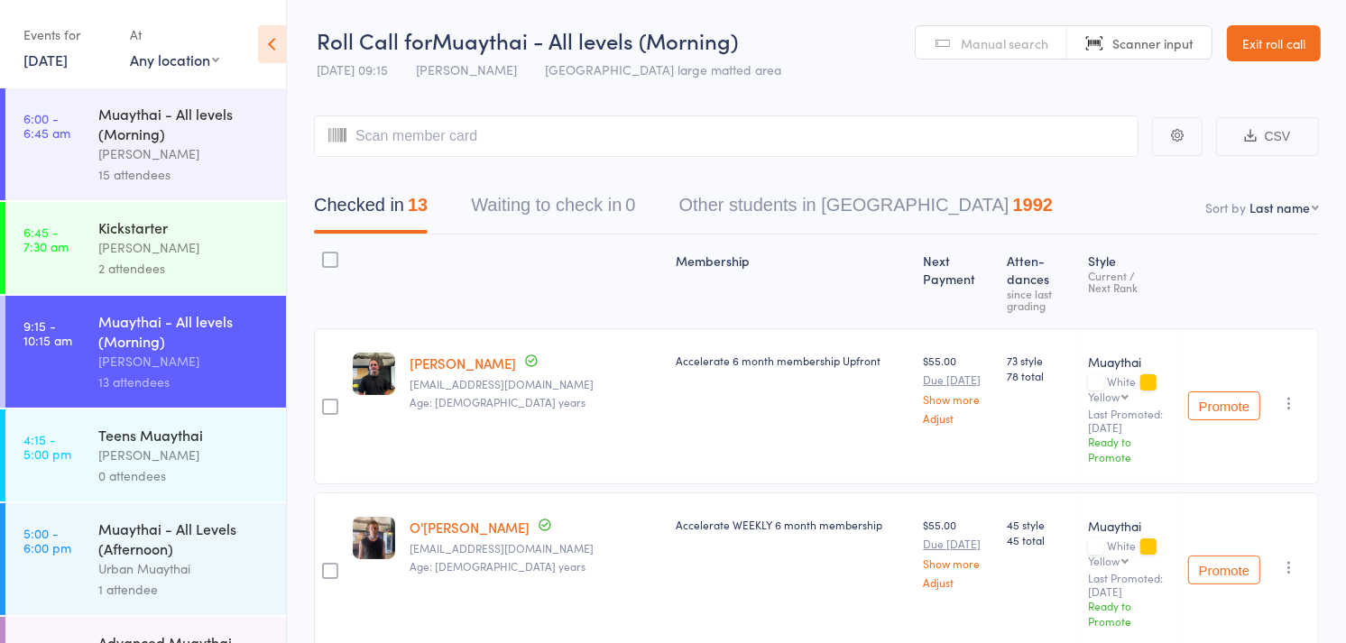
click at [1278, 213] on select "First name Last name Birthday today? Behind on payments? Check in time Next pay…" at bounding box center [1284, 208] width 69 height 18
select select "4"
click at [1250, 199] on select "First name Last name Birthday today? Behind on payments? Check in time Next pay…" at bounding box center [1284, 208] width 69 height 18
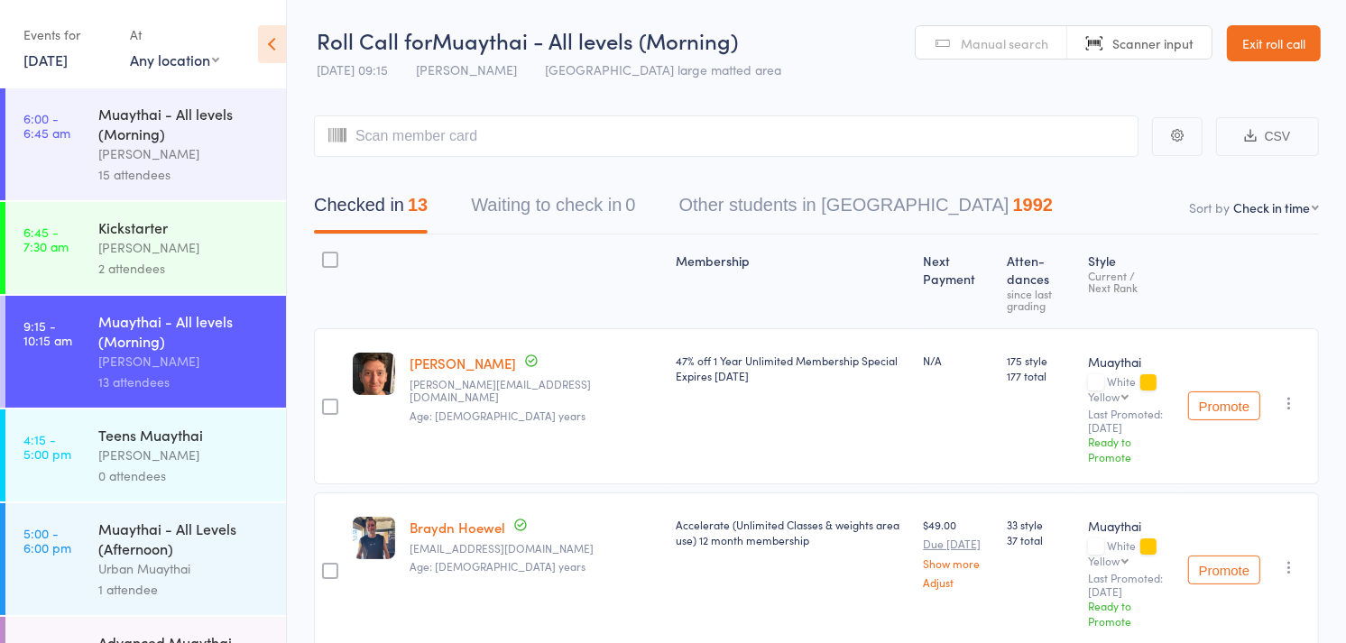
click at [1009, 34] on span "Manual search" at bounding box center [1005, 43] width 88 height 18
click at [862, 139] on input "search" at bounding box center [726, 137] width 825 height 42
click at [736, 132] on input "search" at bounding box center [726, 137] width 825 height 42
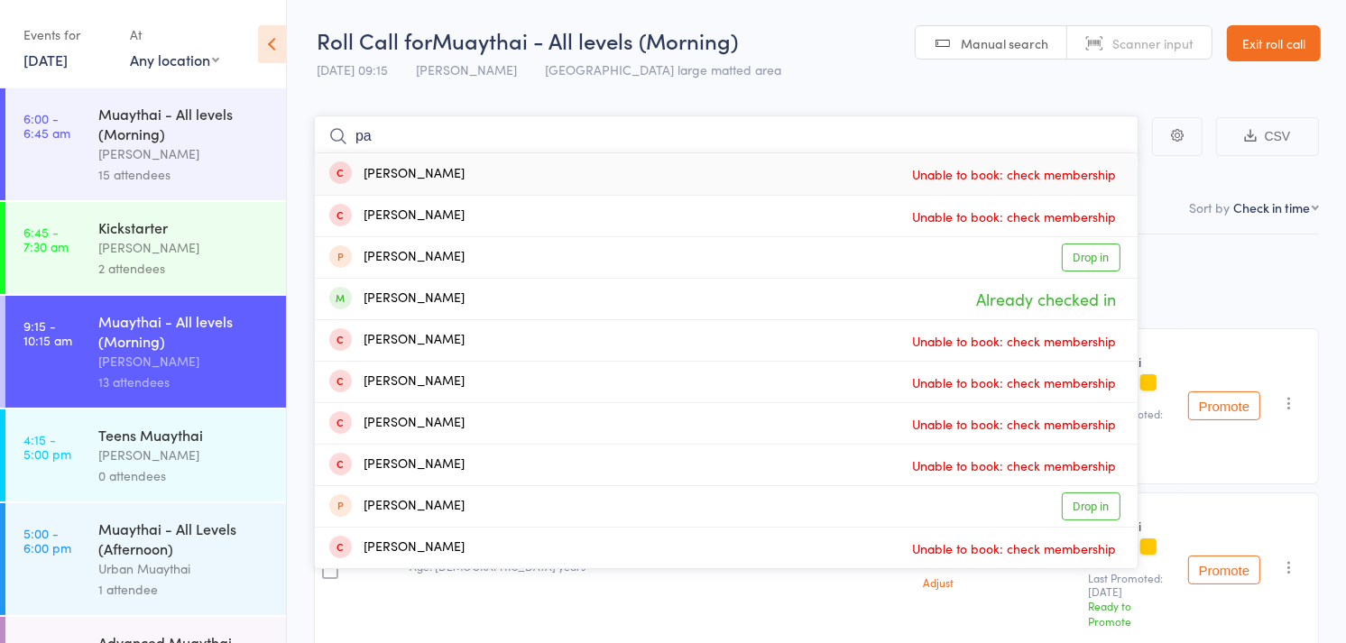
type input "p"
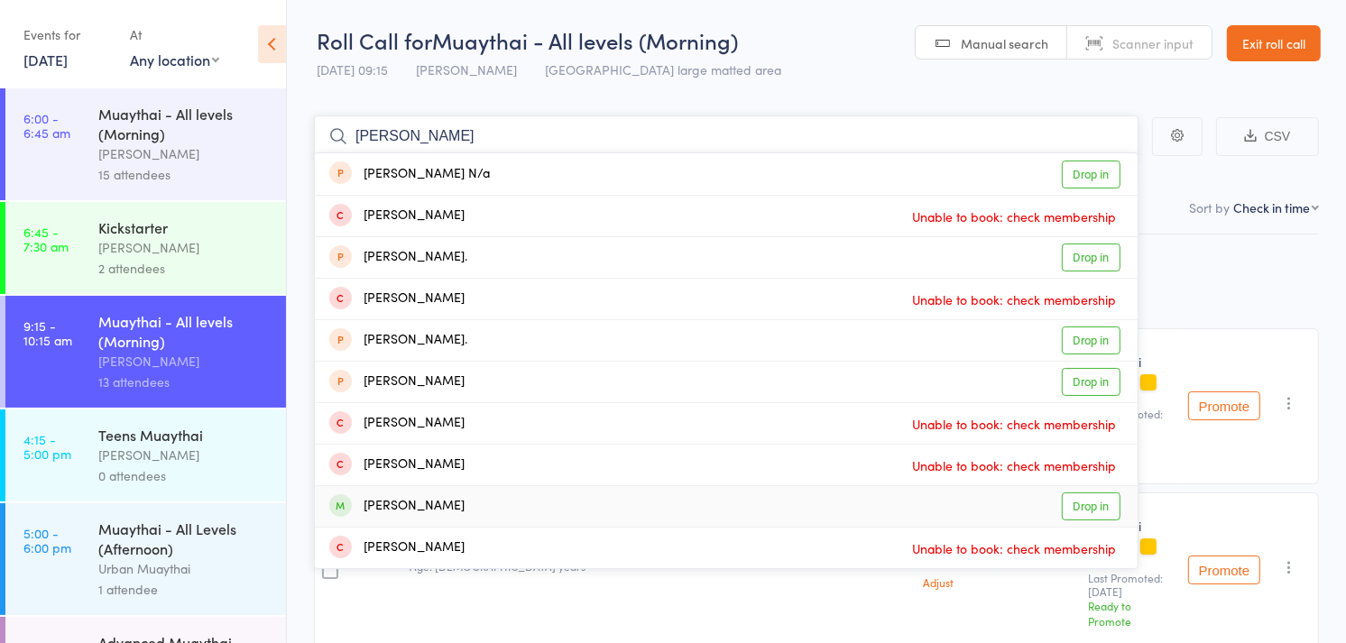
type input "troy"
click at [428, 508] on div "Troy Orosco" at bounding box center [396, 506] width 135 height 21
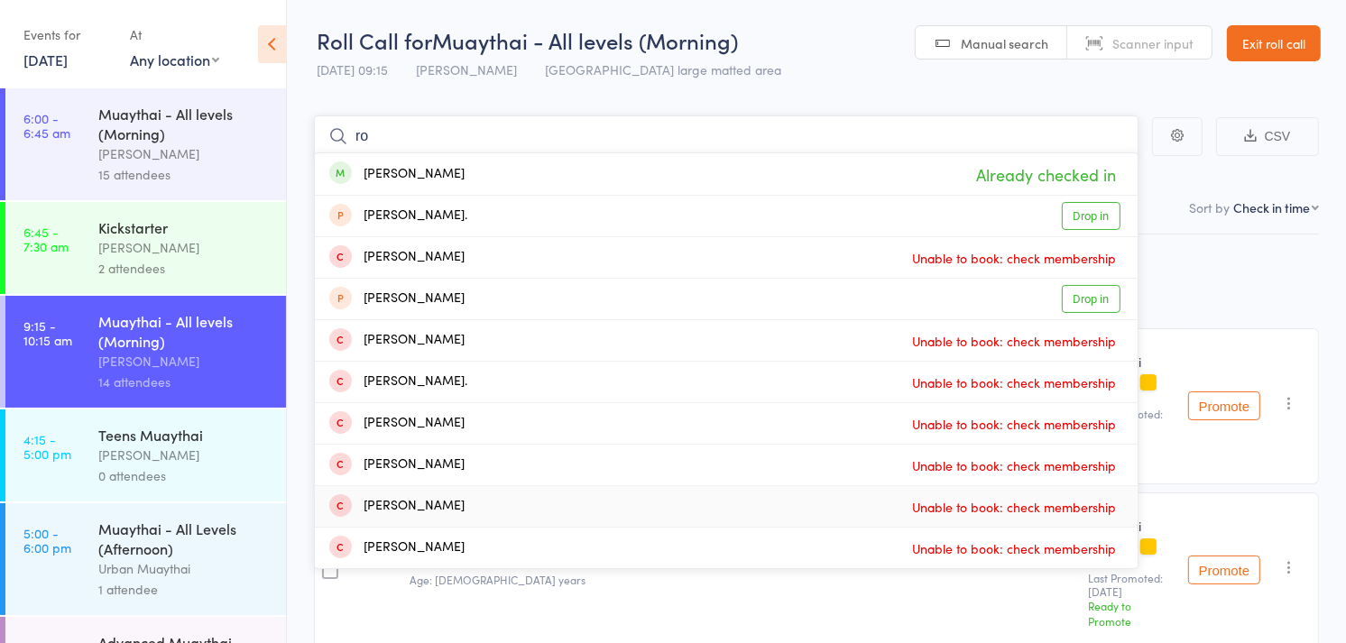
type input "r"
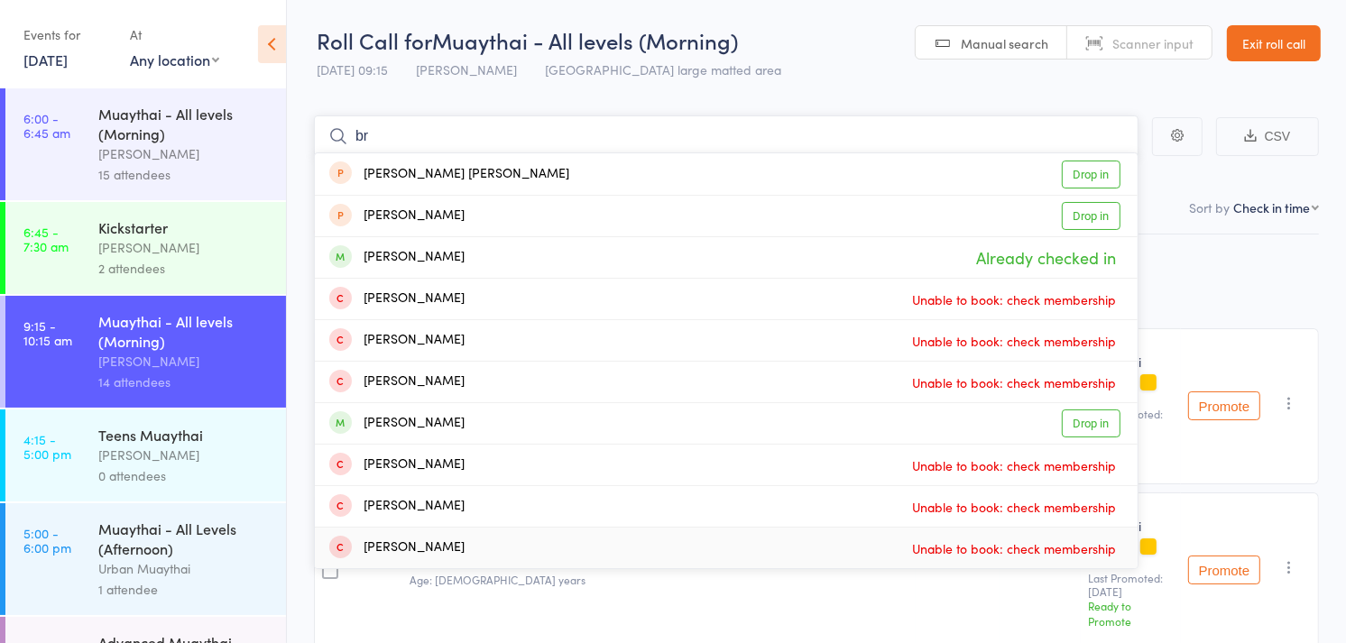
type input "b"
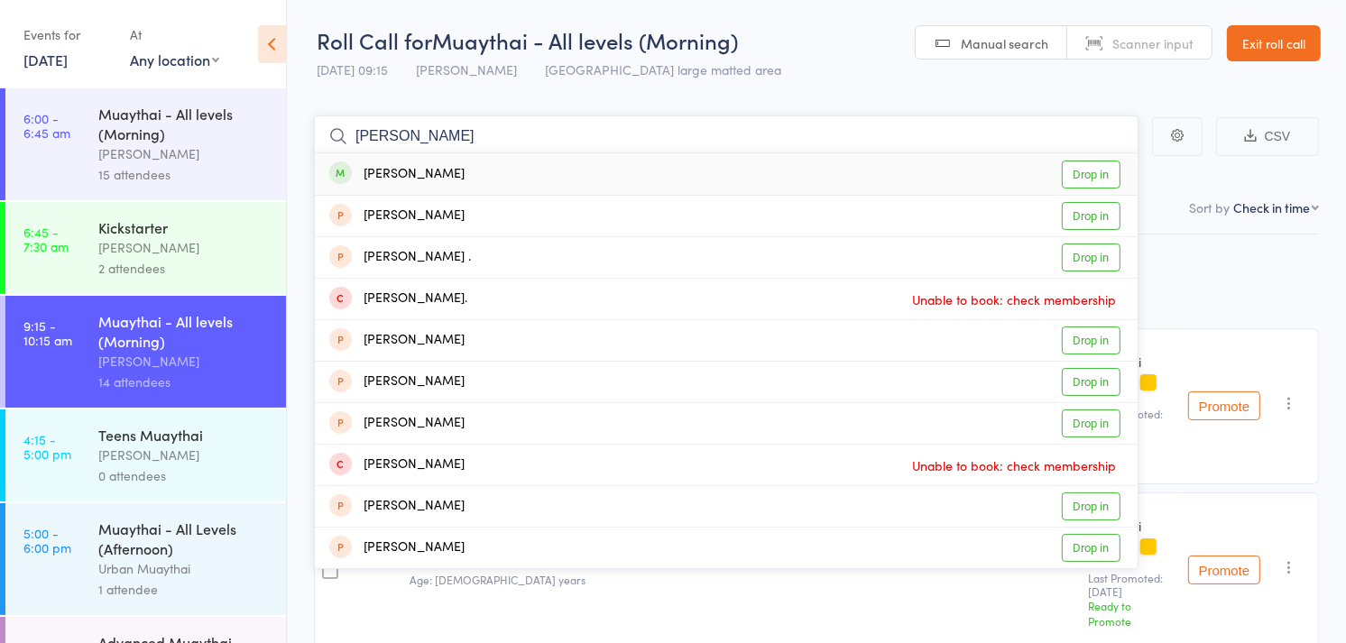
type input "mitch ettri"
click at [465, 164] on div "Mitchell Jackson-Ettridge" at bounding box center [396, 174] width 135 height 21
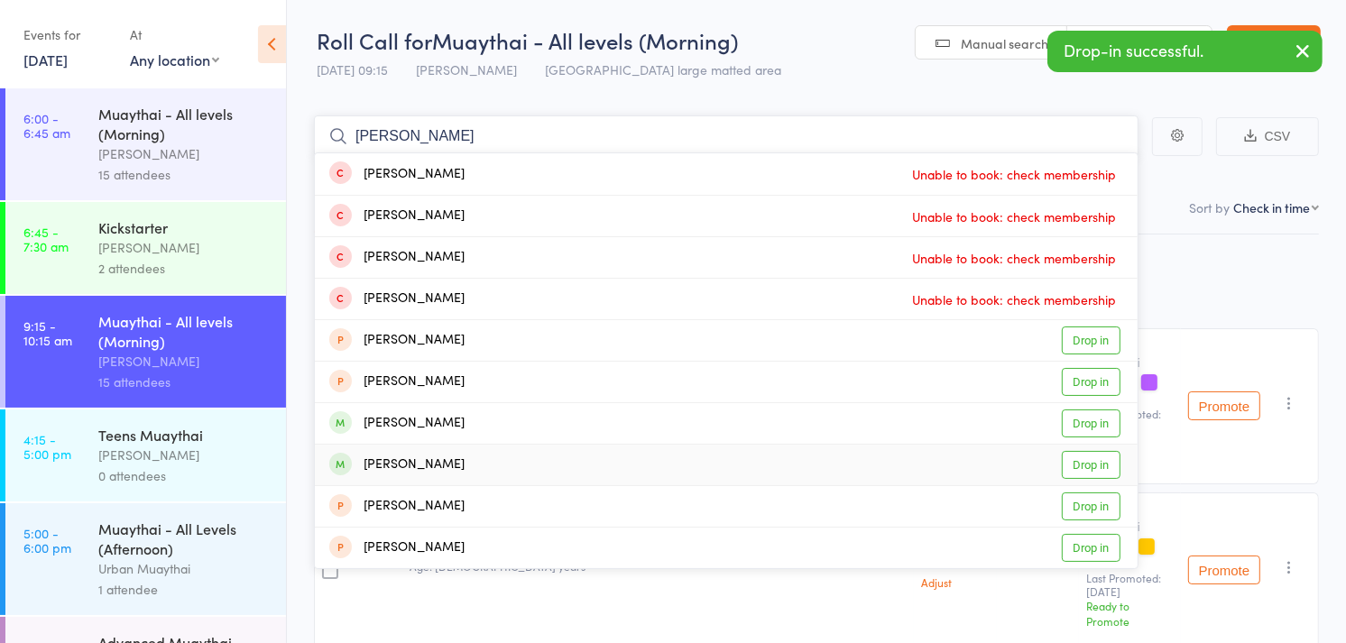
type input "fred"
click at [392, 463] on div "Fredrick Gundrosen" at bounding box center [396, 465] width 135 height 21
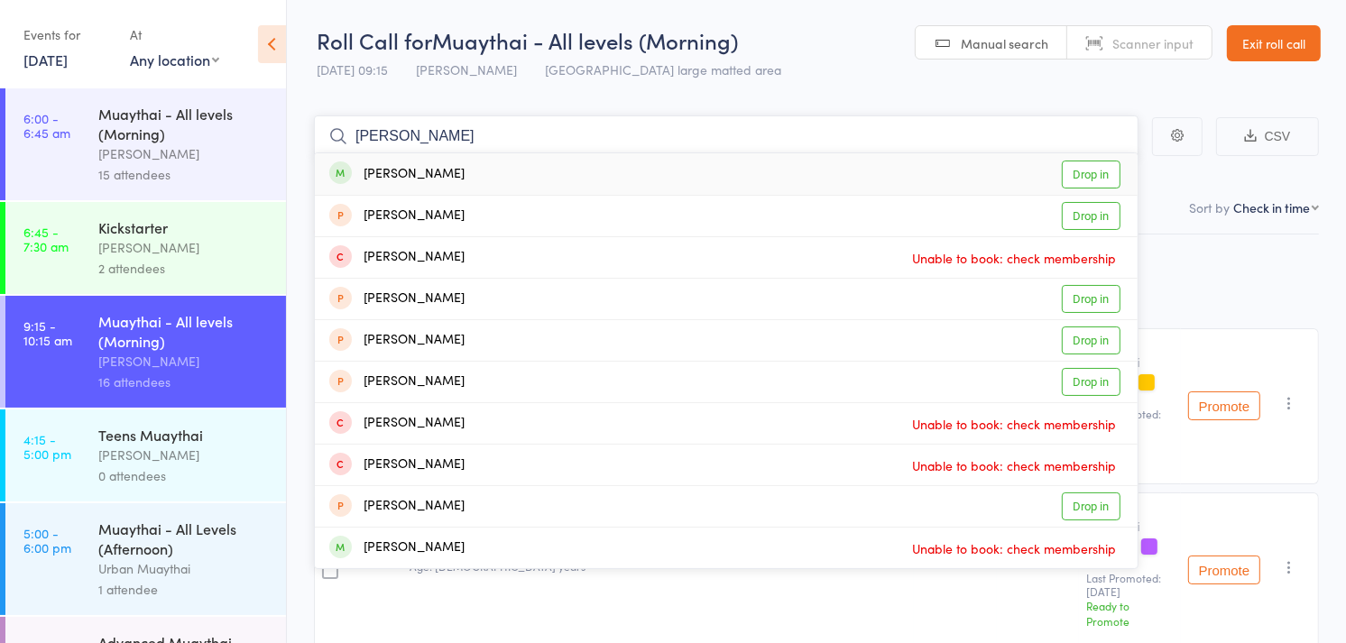
type input "cameron"
click at [445, 175] on div "Cameron Sim Drop in" at bounding box center [726, 174] width 823 height 42
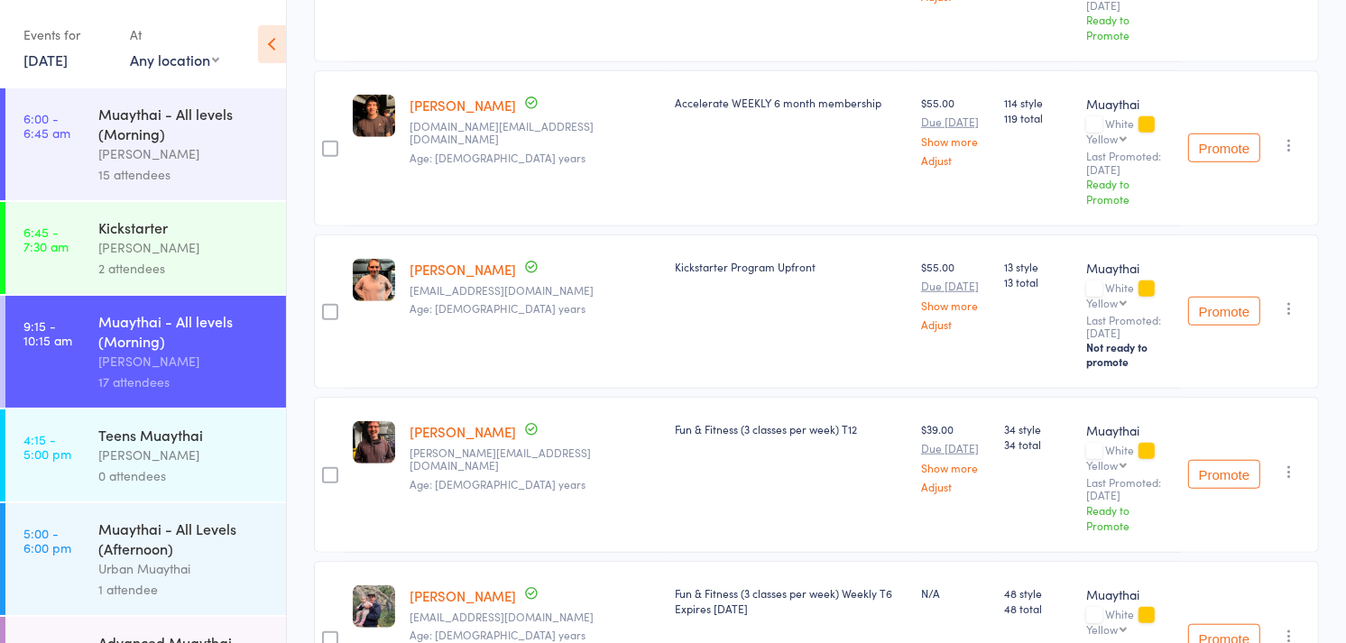
scroll to position [2047, 0]
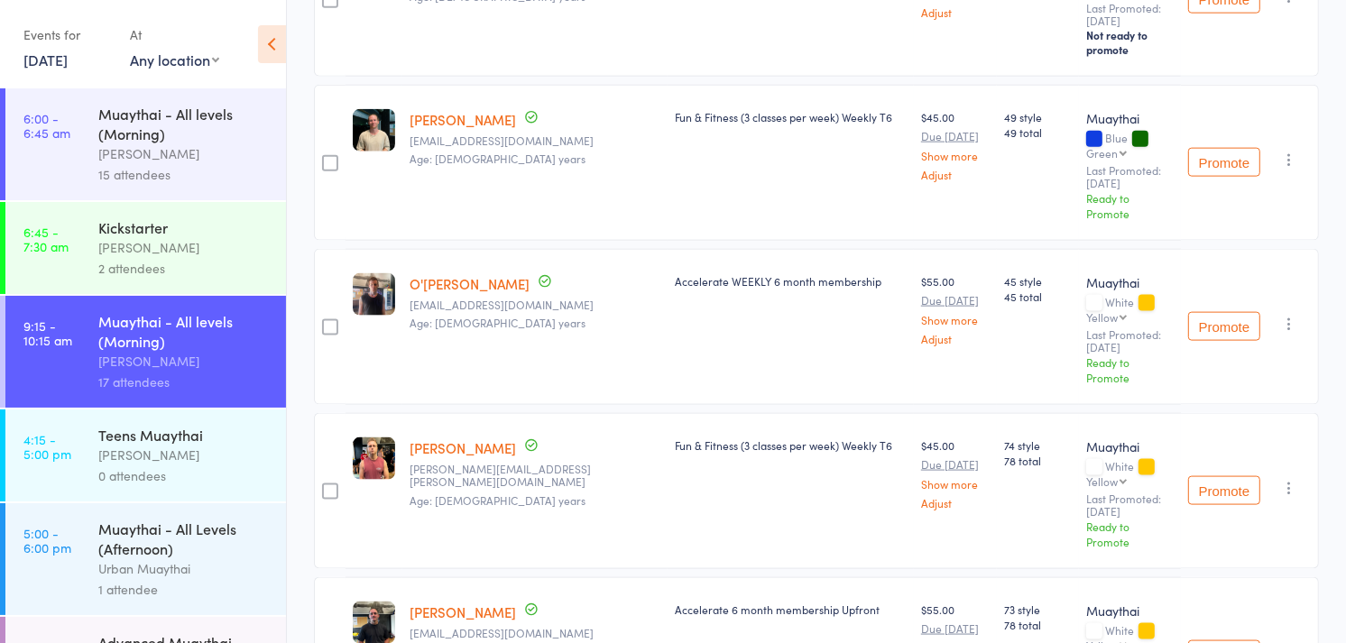
click at [507, 439] on link "[PERSON_NAME]" at bounding box center [463, 448] width 106 height 19
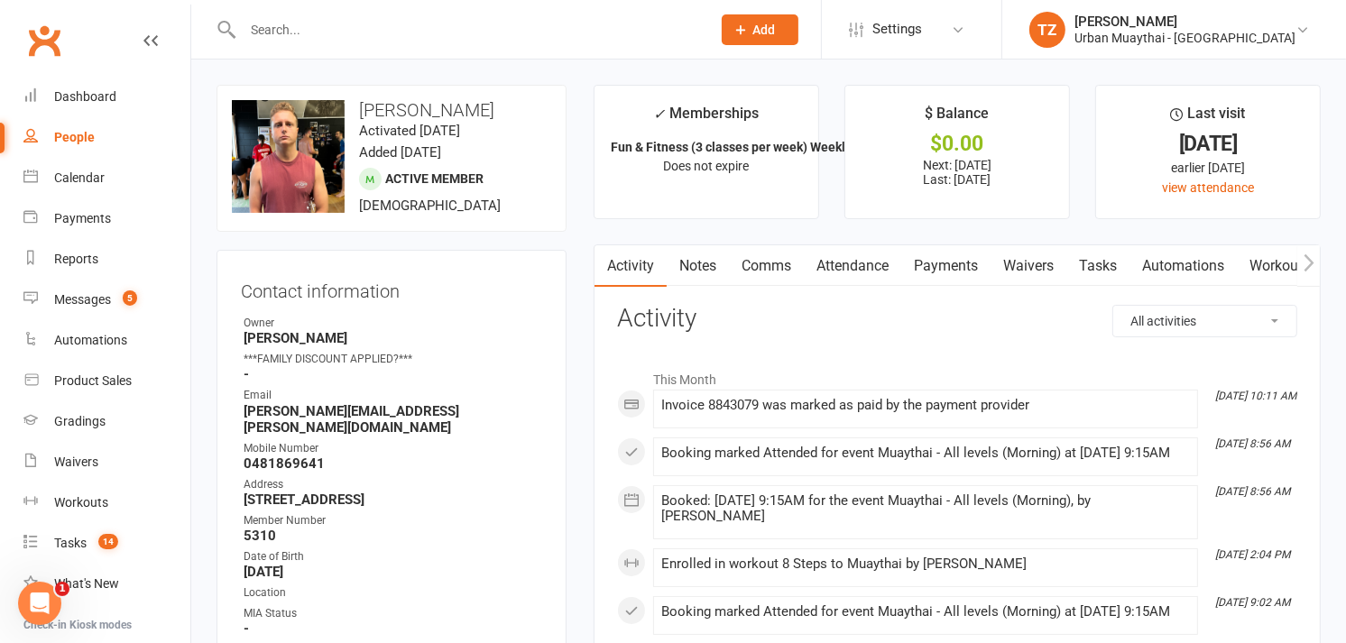
click at [1016, 258] on link "Waivers" at bounding box center [1029, 266] width 76 height 42
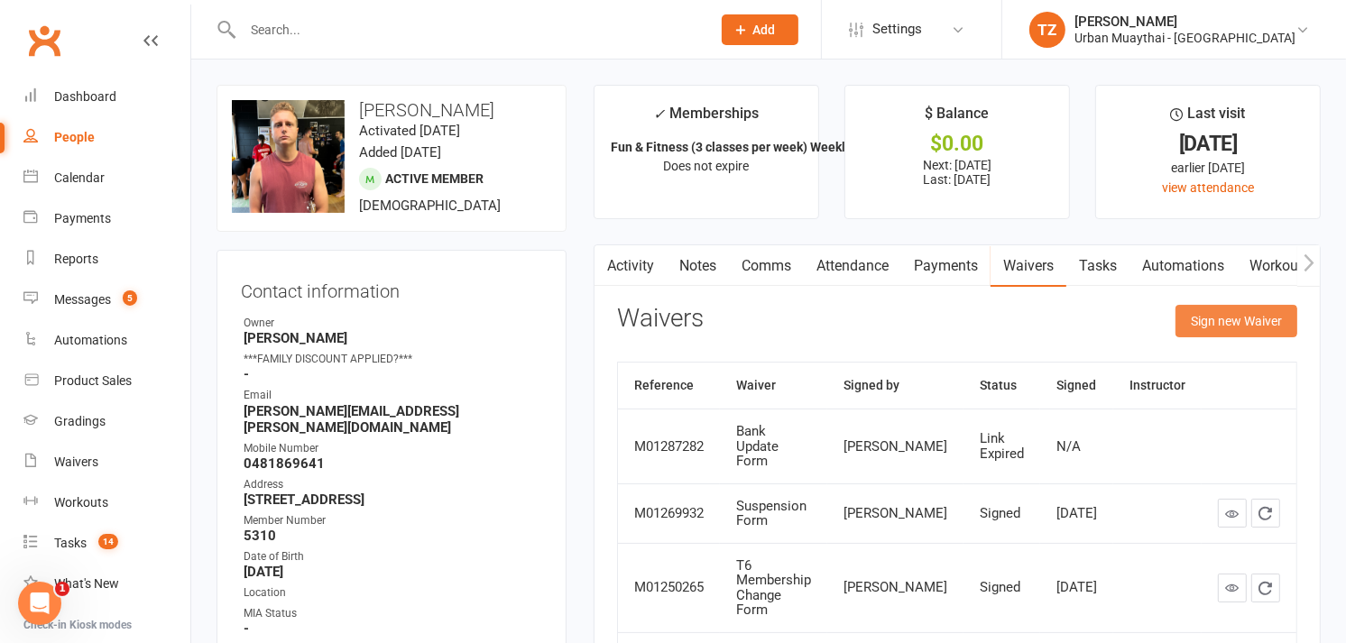
click at [1251, 323] on button "Sign new Waiver" at bounding box center [1237, 321] width 122 height 32
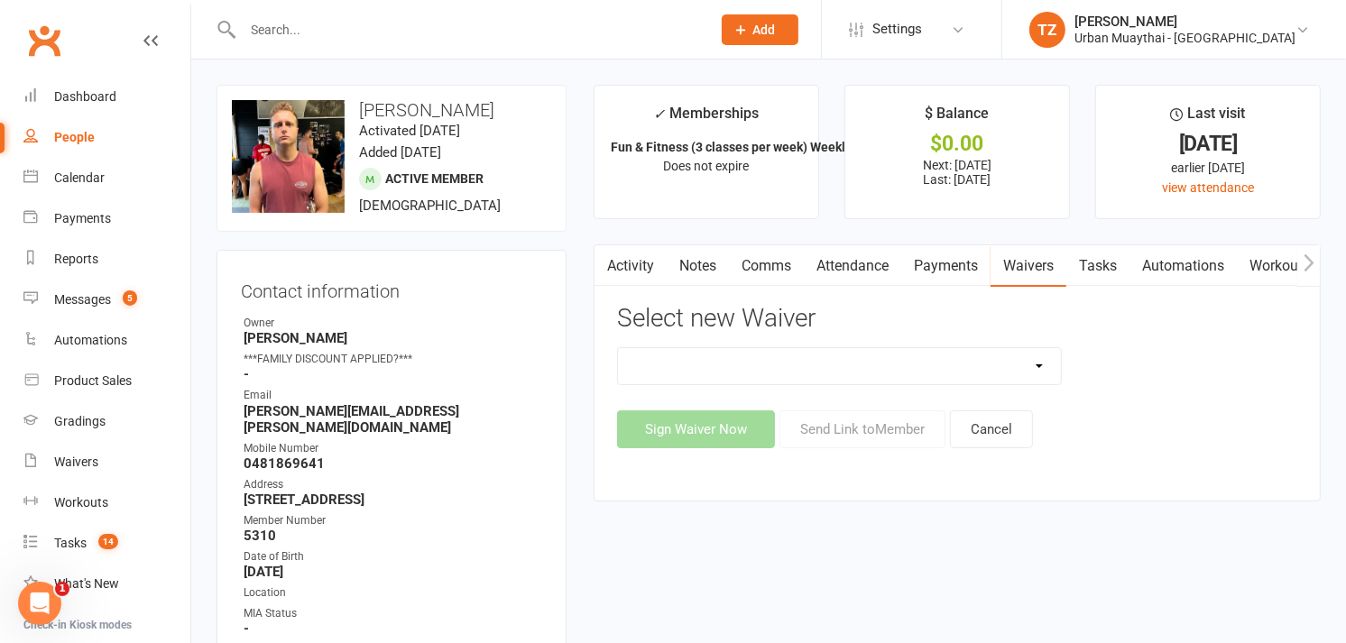
click at [1027, 374] on select "12 Month Agreement 15-18 years Kickstarter Program 15-18 years membership 1 Yea…" at bounding box center [839, 366] width 443 height 36
select select "2406"
click at [618, 348] on select "12 Month Agreement 15-18 years Kickstarter Program 15-18 years membership 1 Yea…" at bounding box center [839, 366] width 443 height 36
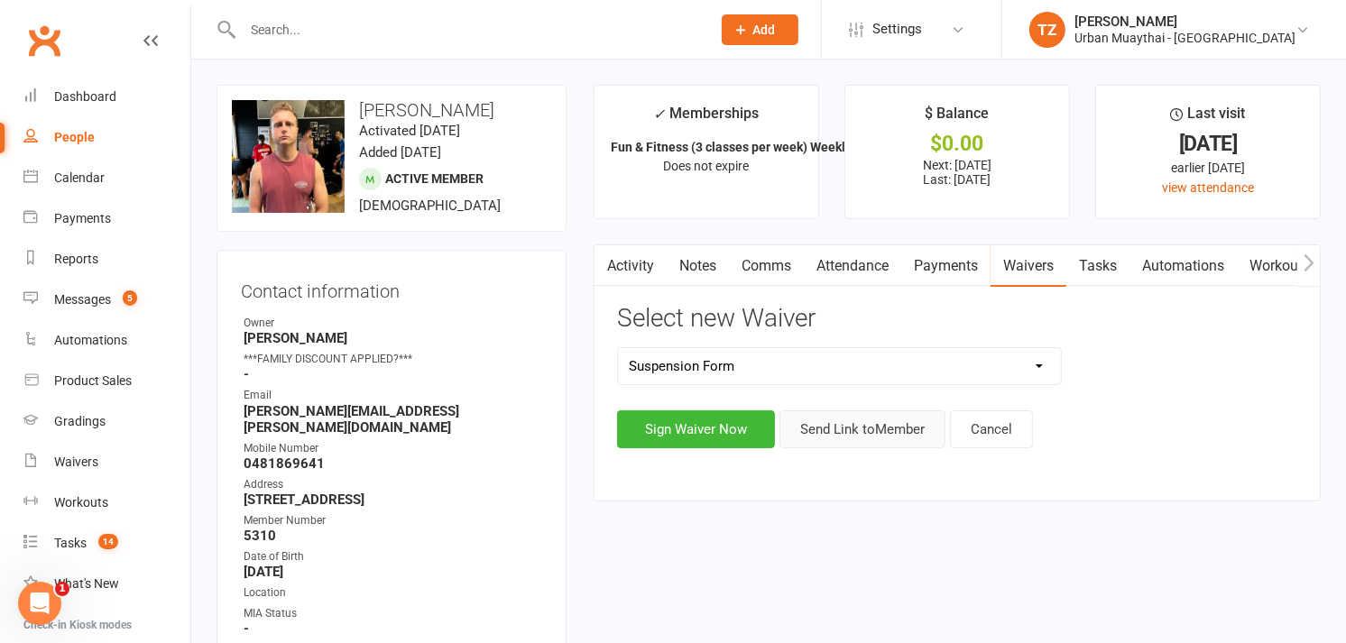
click at [896, 434] on button "Send Link to Member" at bounding box center [863, 430] width 166 height 38
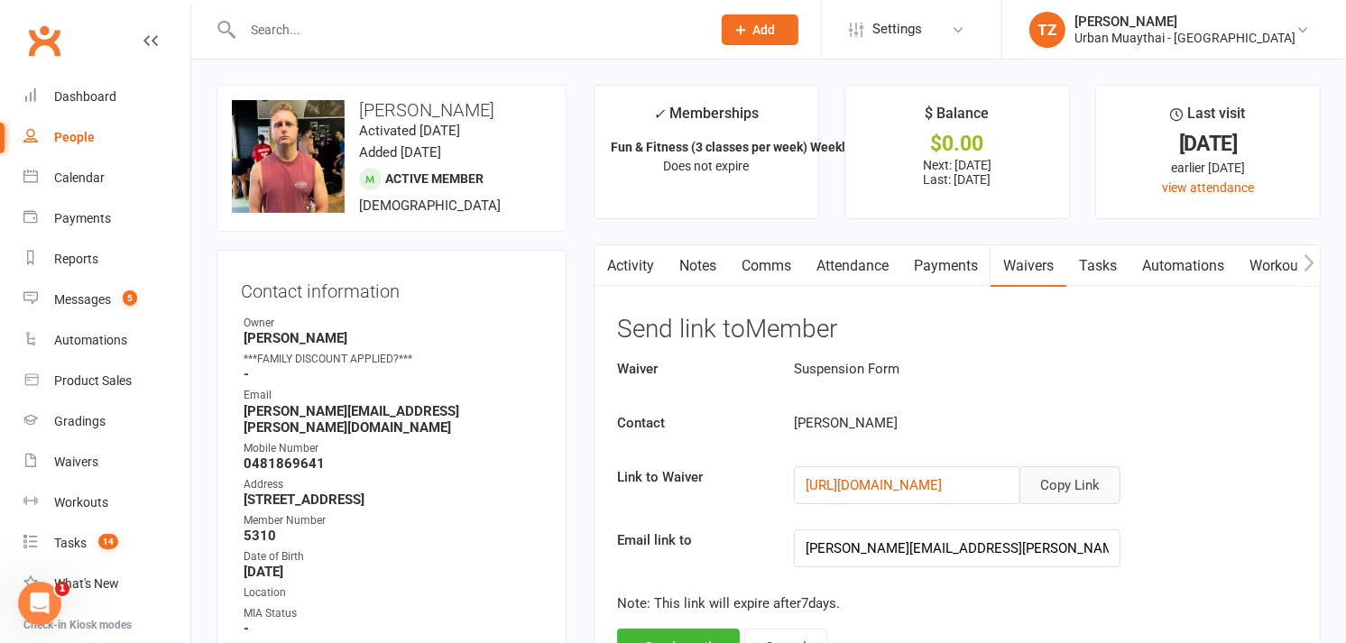
click at [1057, 482] on button "Copy Link" at bounding box center [1070, 486] width 101 height 38
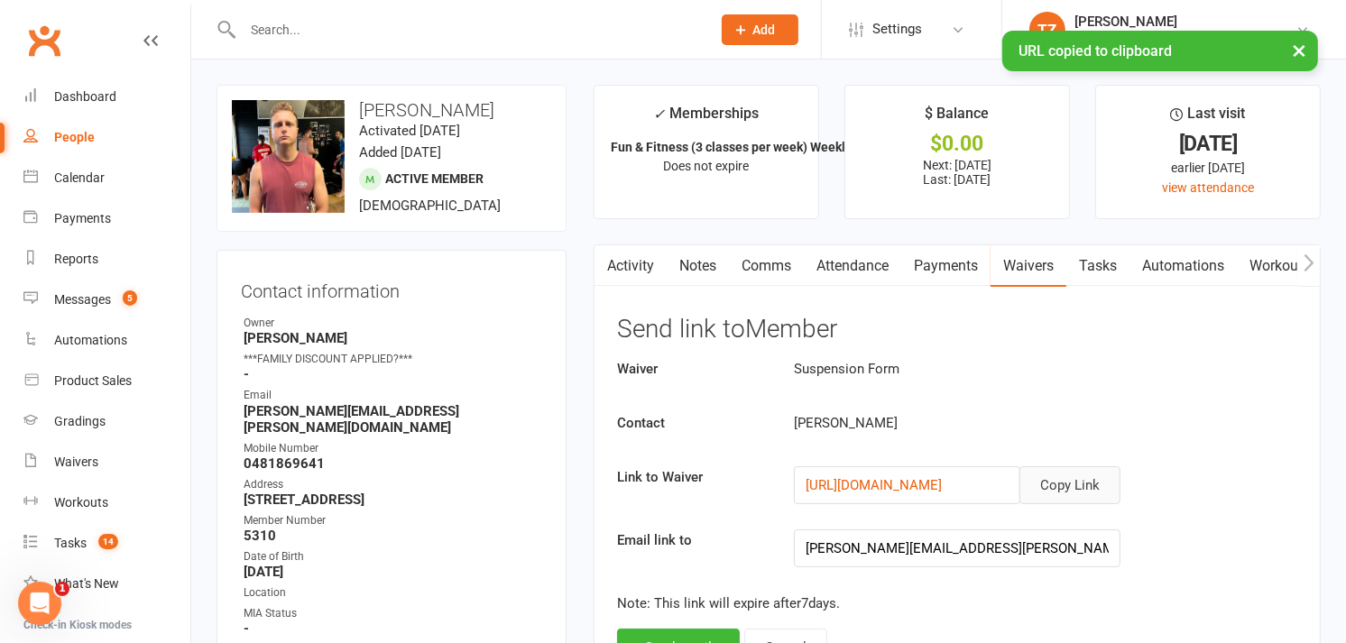
click at [753, 265] on link "Comms" at bounding box center [766, 266] width 75 height 42
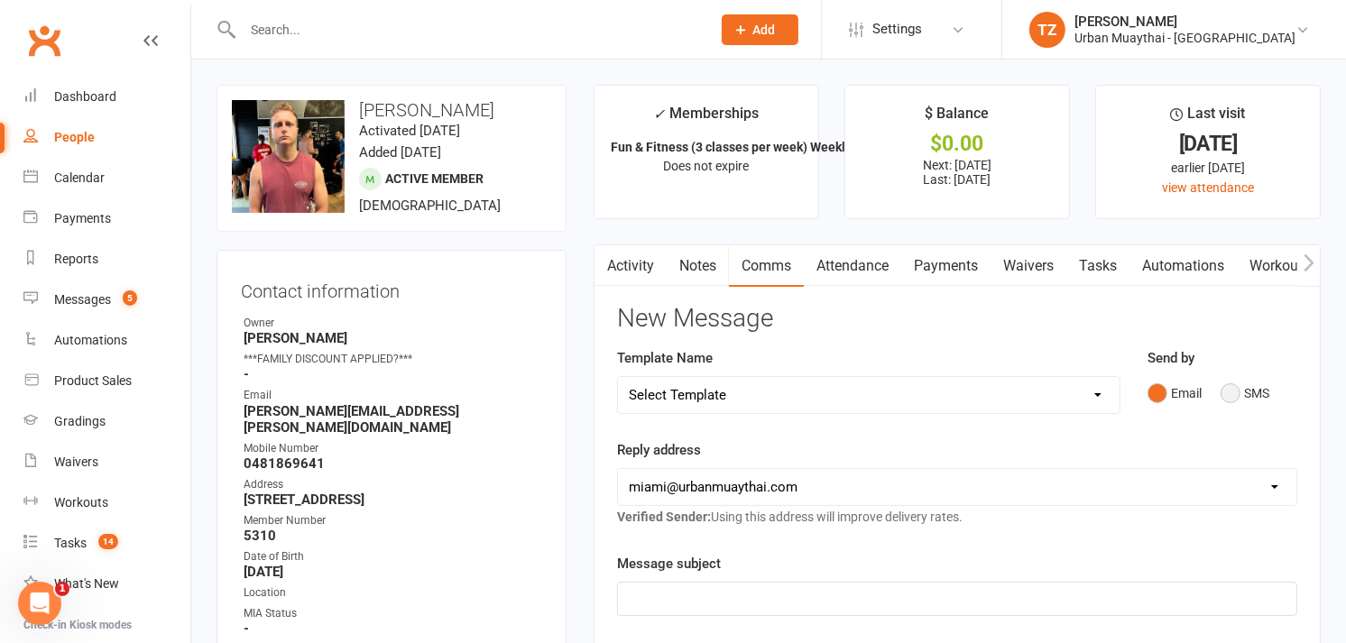
click at [1229, 393] on button "SMS" at bounding box center [1245, 393] width 49 height 34
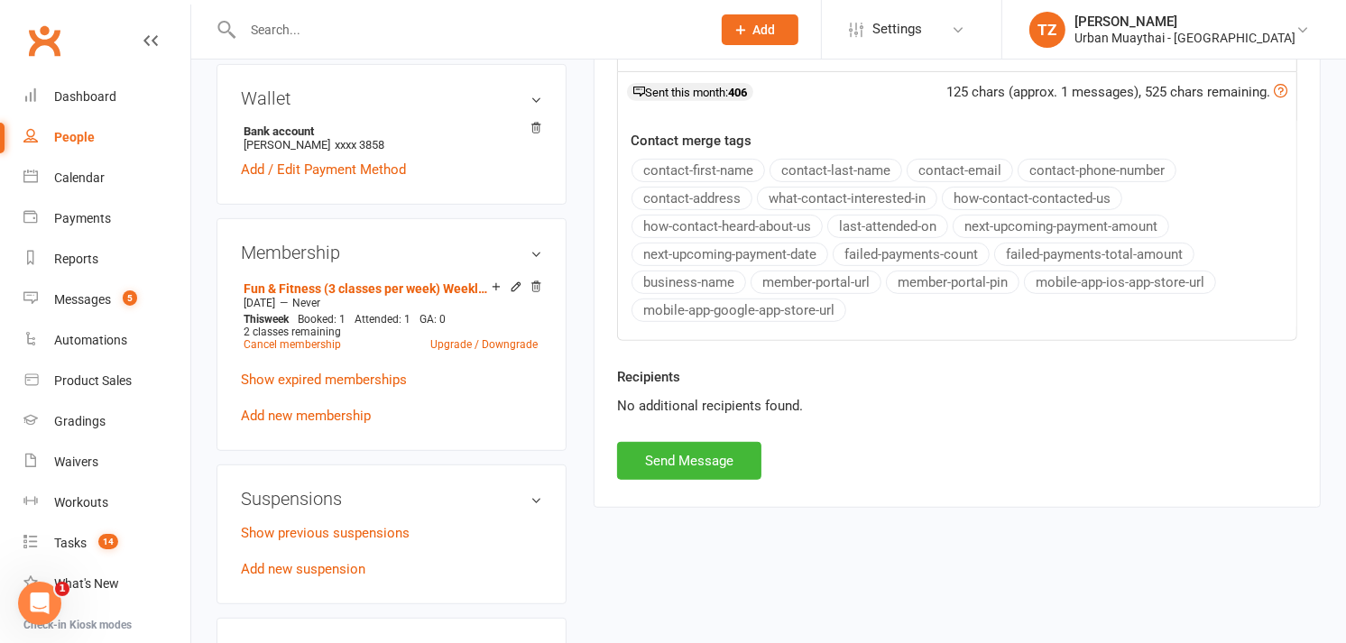
scroll to position [670, 0]
click at [742, 453] on button "Send Message" at bounding box center [689, 459] width 144 height 38
